Goal: Book appointment/travel/reservation

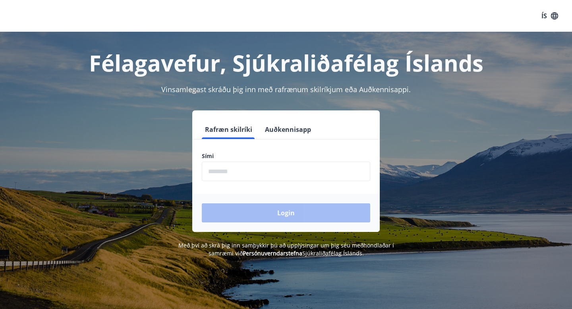
click at [216, 174] on input "phone" at bounding box center [286, 171] width 168 height 19
type input "********"
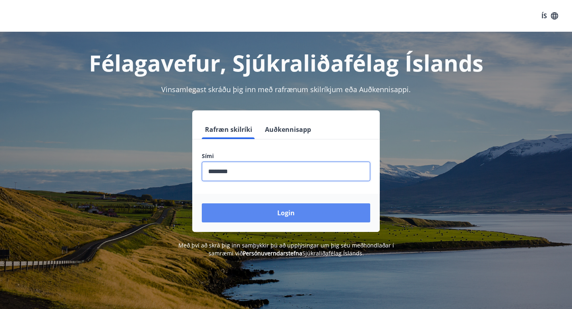
click at [263, 217] on button "Login" at bounding box center [286, 212] width 168 height 19
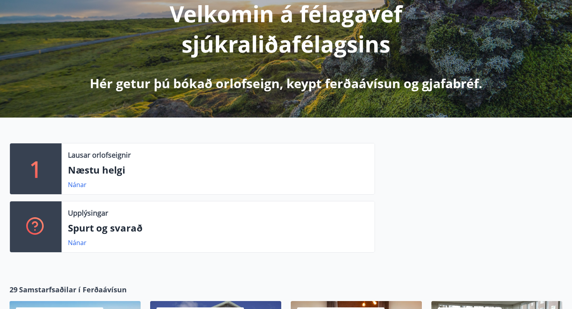
scroll to position [111, 0]
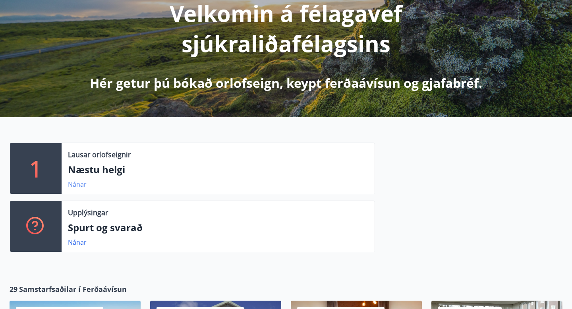
click at [81, 185] on link "Nánar" at bounding box center [77, 184] width 19 height 9
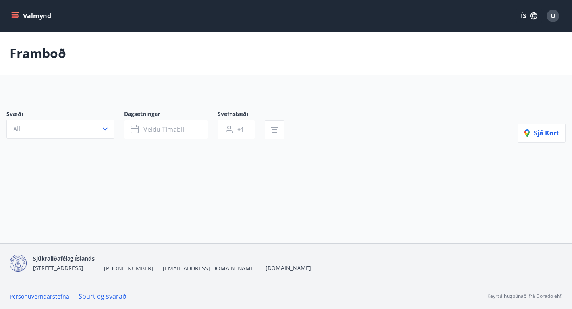
type input "*"
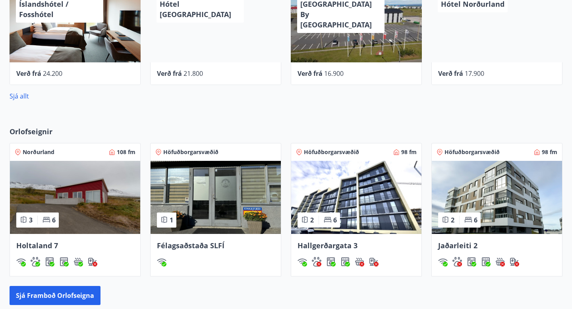
scroll to position [417, 0]
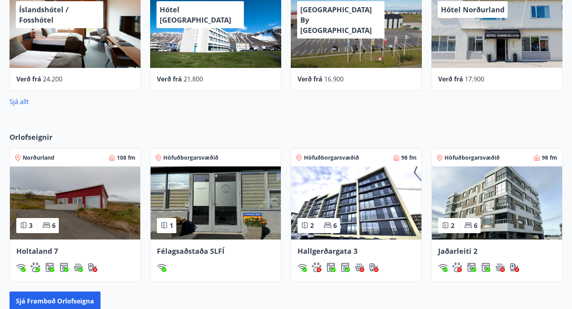
click at [46, 137] on span "Orlofseignir" at bounding box center [31, 137] width 43 height 10
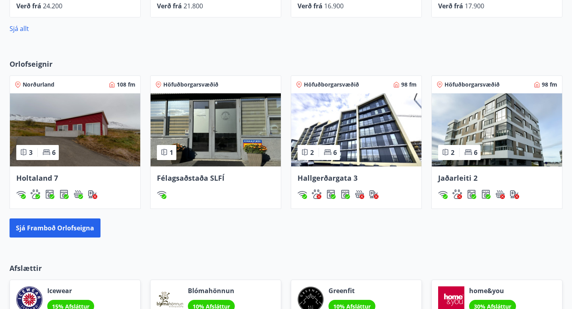
scroll to position [488, 0]
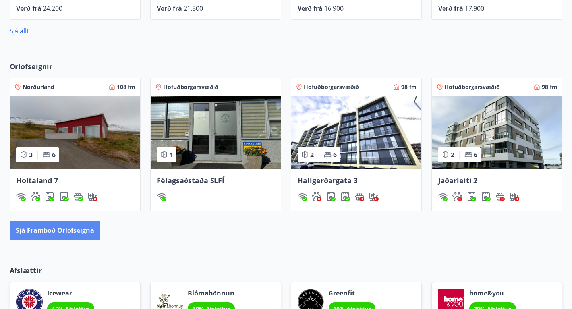
click at [87, 232] on button "Sjá framboð orlofseigna" at bounding box center [55, 230] width 91 height 19
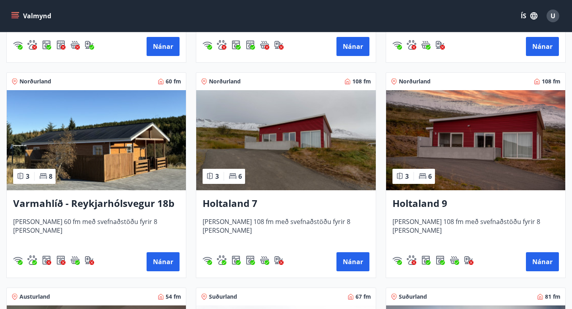
scroll to position [758, 0]
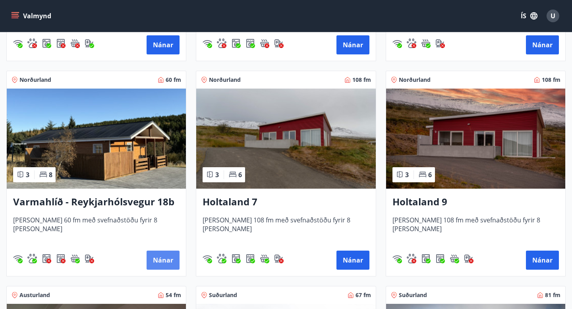
click at [159, 262] on button "Nánar" at bounding box center [163, 260] width 33 height 19
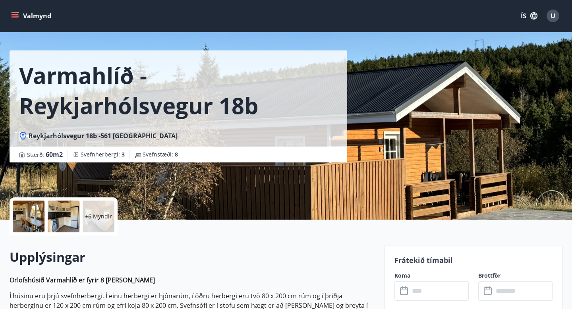
scroll to position [28, 0]
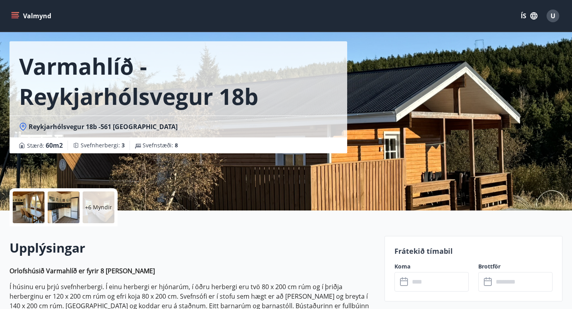
click at [26, 207] on div at bounding box center [29, 208] width 32 height 32
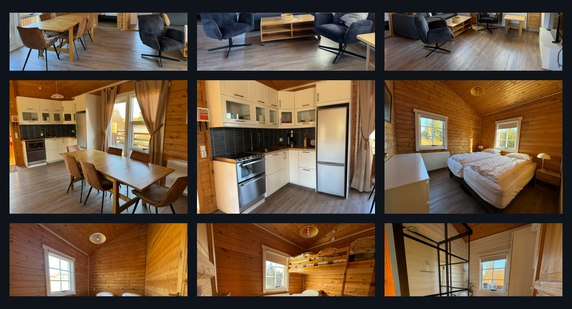
scroll to position [0, 0]
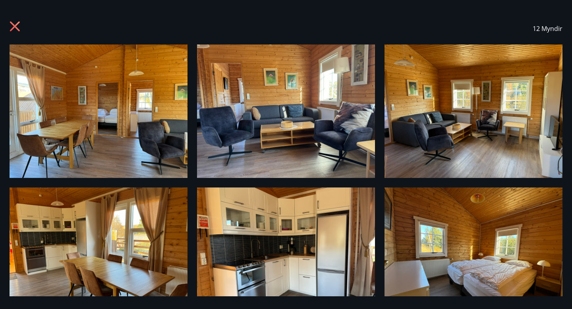
click at [15, 25] on icon at bounding box center [15, 26] width 10 height 10
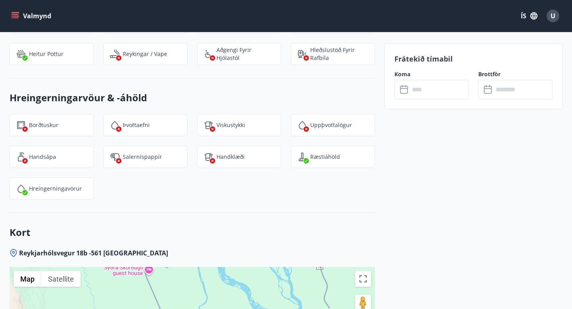
scroll to position [1070, 0]
click at [421, 92] on input "text" at bounding box center [439, 89] width 59 height 19
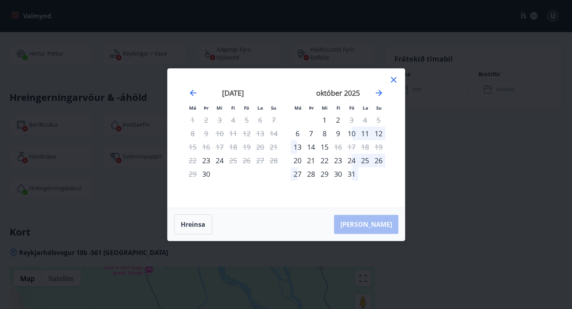
click at [355, 159] on div "24" at bounding box center [352, 161] width 14 height 14
click at [379, 161] on div "26" at bounding box center [379, 161] width 14 height 14
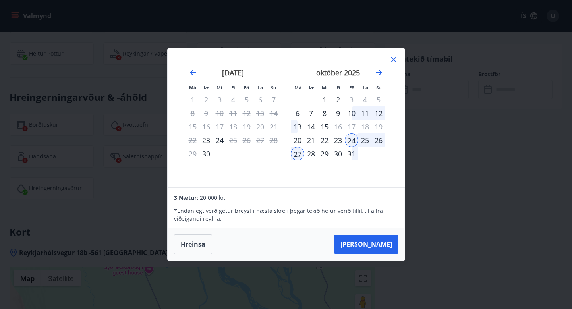
click at [381, 138] on div "26" at bounding box center [379, 141] width 14 height 14
click at [393, 60] on icon at bounding box center [393, 59] width 1 height 1
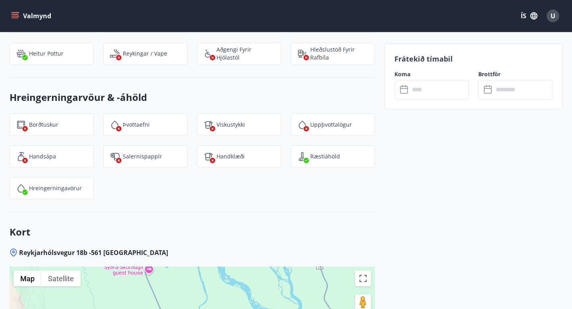
click at [403, 91] on icon at bounding box center [405, 90] width 10 height 10
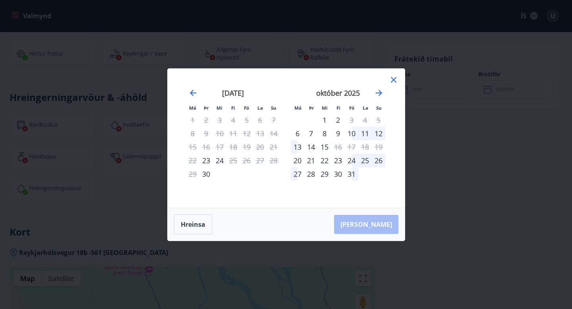
click at [354, 161] on div "24" at bounding box center [352, 161] width 14 height 14
click at [391, 224] on div "[PERSON_NAME]" at bounding box center [286, 224] width 237 height 33
click at [393, 80] on icon at bounding box center [394, 80] width 10 height 10
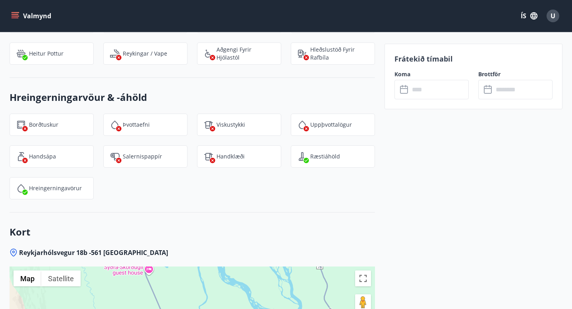
click at [436, 93] on input "text" at bounding box center [439, 89] width 59 height 19
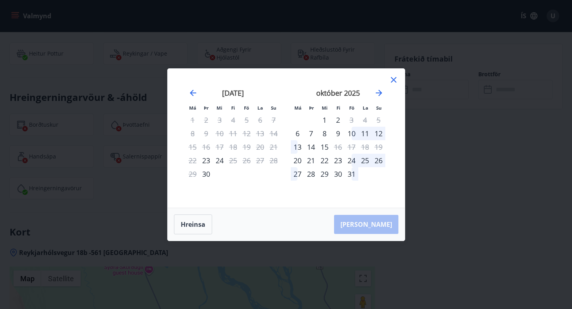
click at [352, 161] on div "24" at bounding box center [352, 161] width 14 height 14
click at [377, 225] on div "[PERSON_NAME]" at bounding box center [286, 224] width 237 height 33
click at [377, 224] on div "[PERSON_NAME]" at bounding box center [286, 224] width 237 height 33
click at [394, 79] on icon at bounding box center [394, 80] width 10 height 10
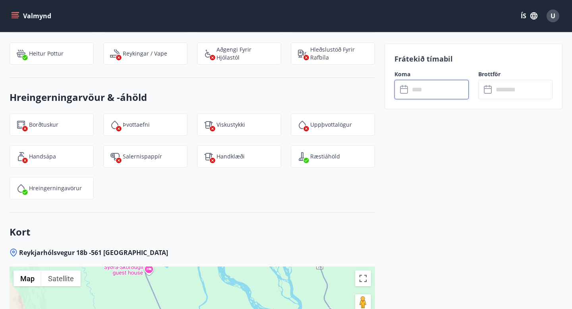
click at [513, 93] on input "text" at bounding box center [522, 89] width 59 height 19
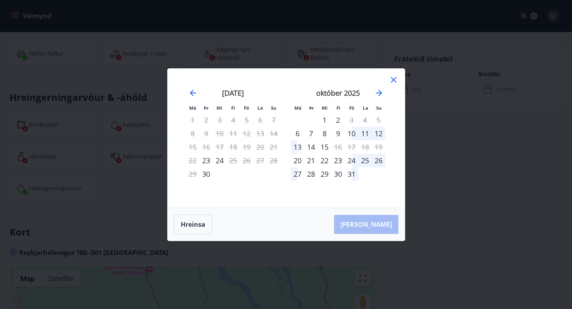
click at [378, 163] on div "26" at bounding box center [379, 161] width 14 height 14
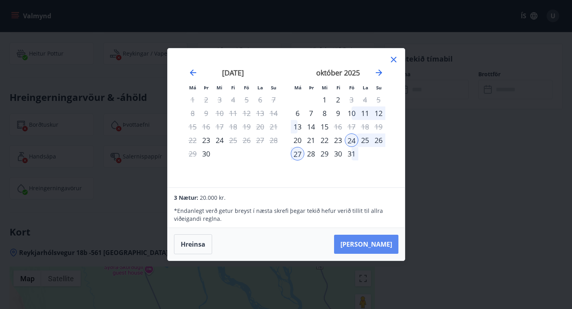
click at [389, 247] on button "[PERSON_NAME]" at bounding box center [366, 244] width 64 height 19
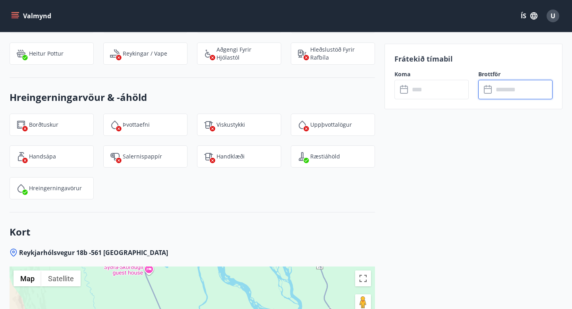
type input "******"
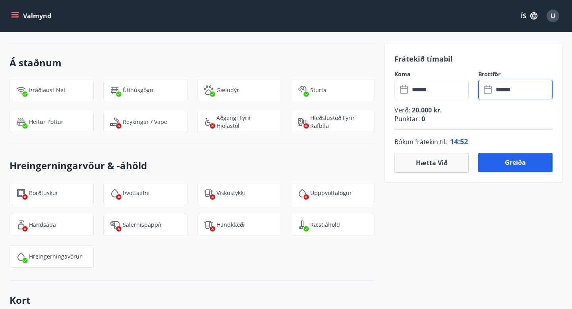
scroll to position [999, 0]
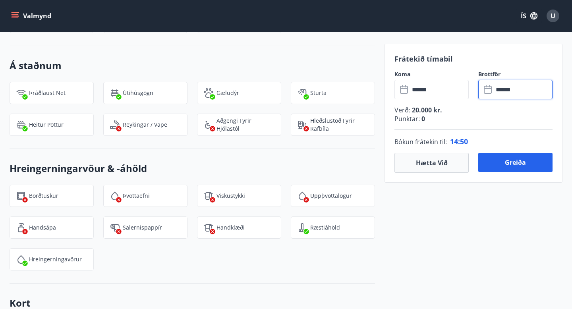
click at [528, 90] on input "******" at bounding box center [522, 89] width 59 height 19
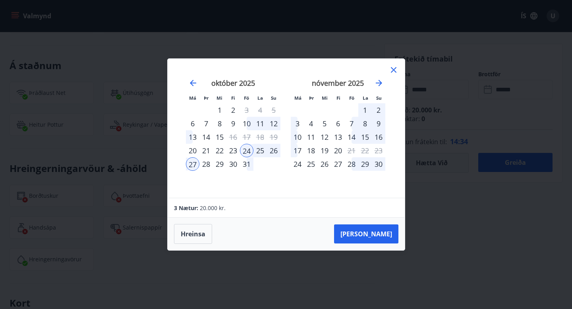
click at [393, 69] on icon at bounding box center [394, 70] width 10 height 10
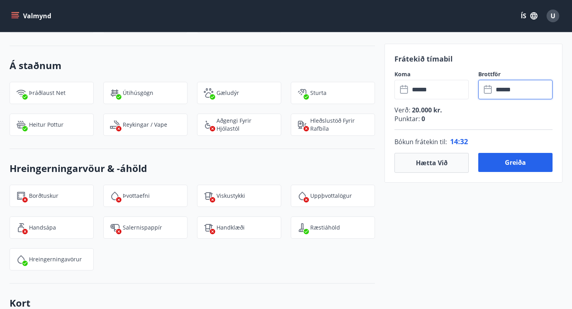
click at [517, 87] on input "******" at bounding box center [522, 89] width 59 height 19
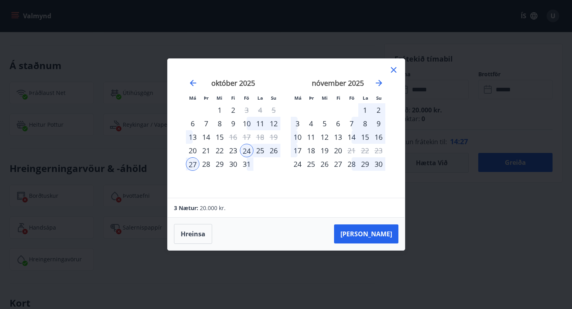
click at [272, 151] on div "26" at bounding box center [274, 151] width 14 height 14
click at [272, 150] on div "26" at bounding box center [274, 151] width 14 height 14
click at [272, 149] on div "26" at bounding box center [274, 151] width 14 height 14
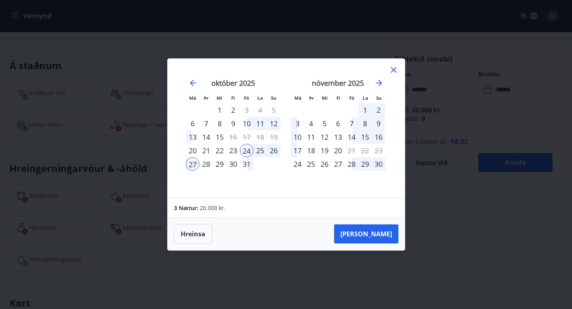
click at [272, 149] on div "26" at bounding box center [274, 151] width 14 height 14
click at [275, 150] on div "26" at bounding box center [274, 151] width 14 height 14
click at [394, 69] on icon at bounding box center [394, 70] width 10 height 10
